Goal: Register for event/course

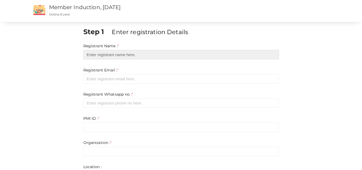
click at [146, 55] on input "text" at bounding box center [181, 54] width 196 height 9
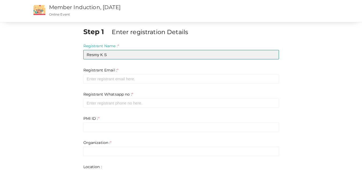
type input "Resmy K S"
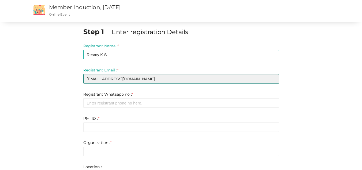
type input "[EMAIL_ADDRESS][DOMAIN_NAME]"
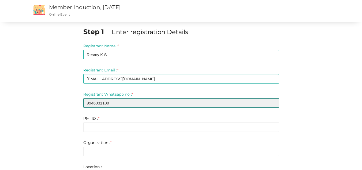
type input "9946031100"
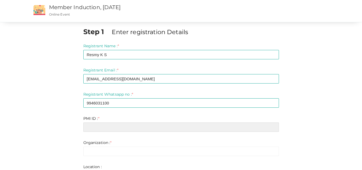
click at [110, 130] on input "text" at bounding box center [181, 126] width 196 height 9
paste input "10642925"
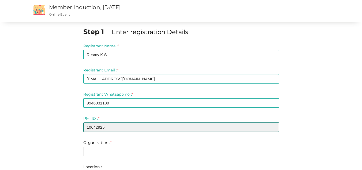
type input "10642925"
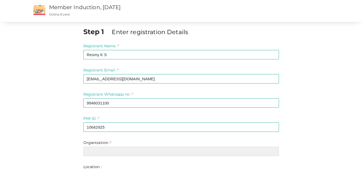
click at [115, 150] on input "text" at bounding box center [181, 150] width 196 height 9
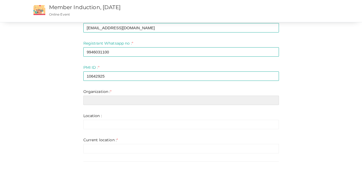
scroll to position [51, 0]
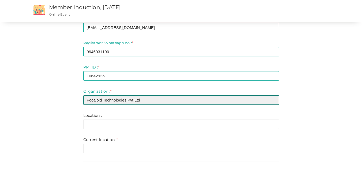
type input "Focaloid Technologies Pvt Ltd"
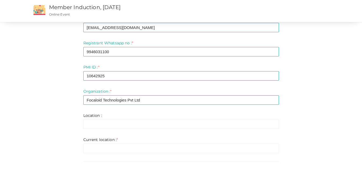
click at [162, 130] on form "Registrant Name : * Resmy K S Required. Invalid email Invalid phone number Inva…" at bounding box center [181, 72] width 196 height 161
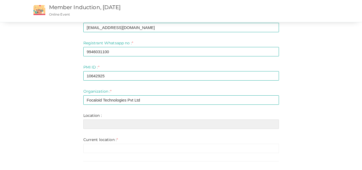
click at [164, 123] on input "text" at bounding box center [181, 123] width 196 height 9
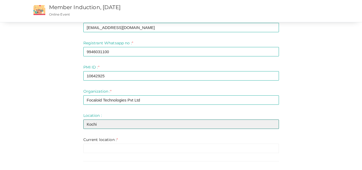
type input "Kochi"
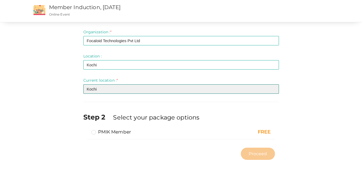
scroll to position [110, 0]
type input "Kochi"
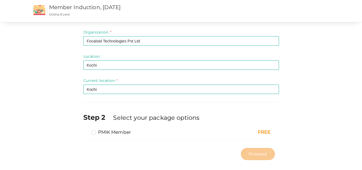
click at [93, 131] on label "PMIK Member" at bounding box center [111, 132] width 40 height 6
click at [86, 130] on input "PMIK Member" at bounding box center [86, 130] width 0 height 0
click at [253, 152] on span "Proceed" at bounding box center [258, 154] width 18 height 6
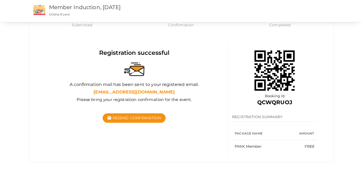
scroll to position [37, 0]
